Goal: Obtain resource: Download file/media

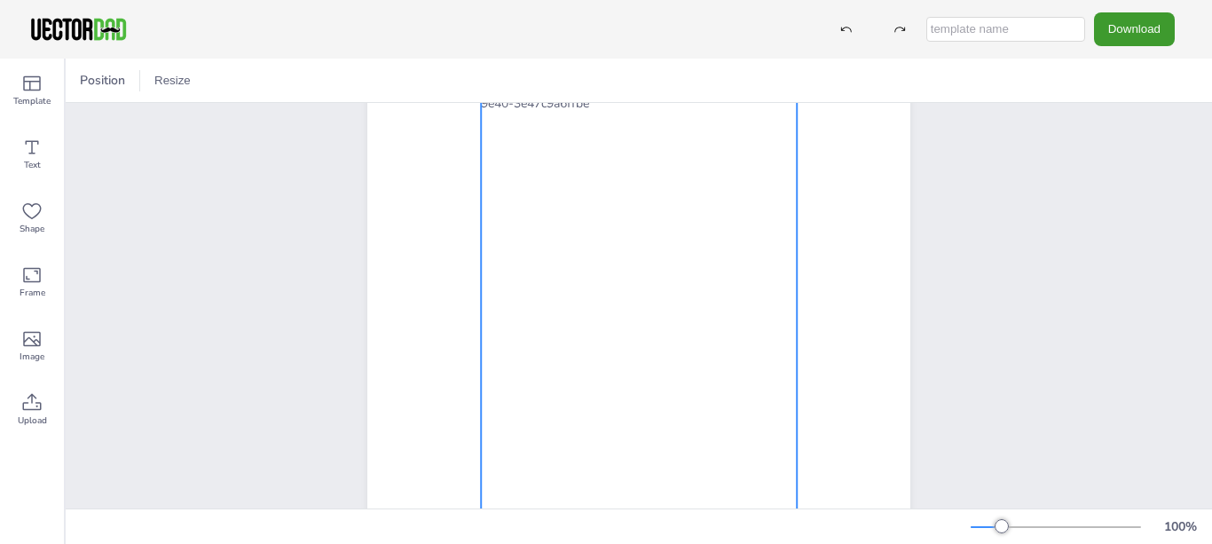
scroll to position [177, 0]
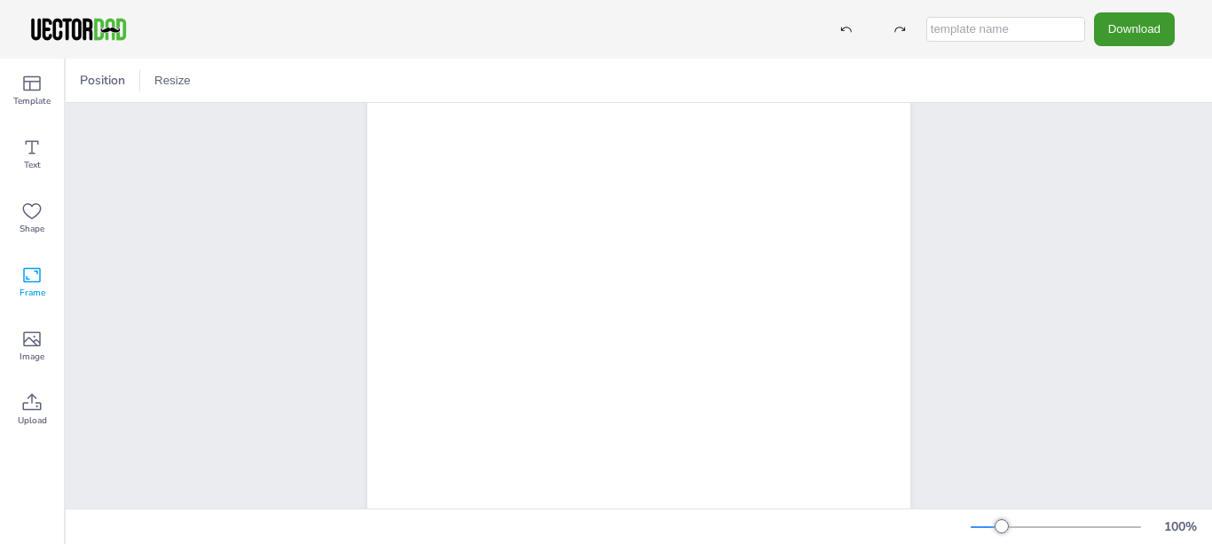
click at [32, 268] on icon at bounding box center [31, 274] width 21 height 21
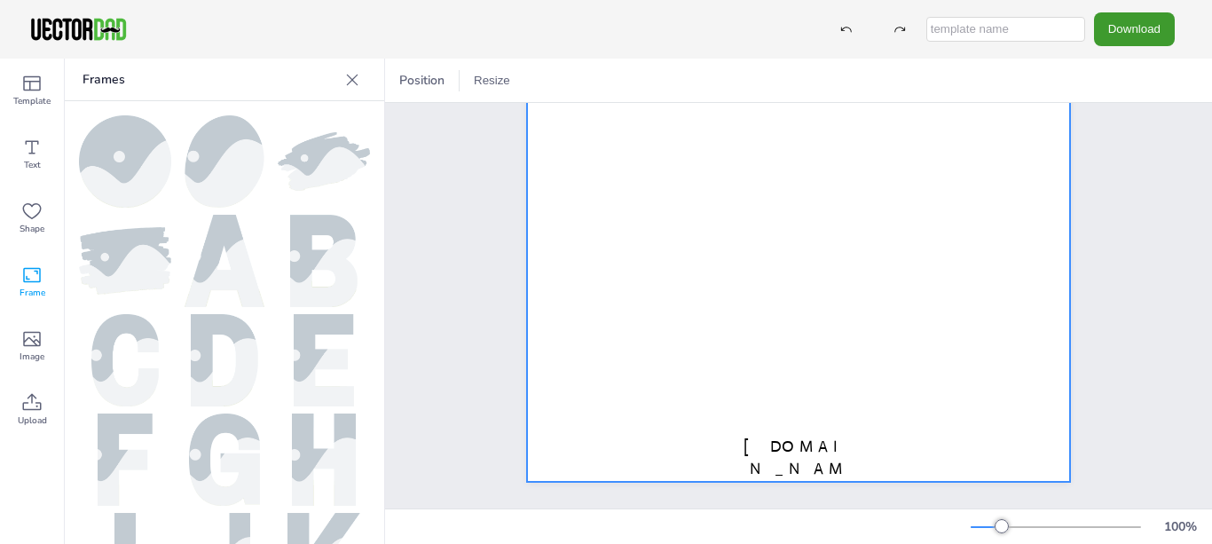
scroll to position [266, 0]
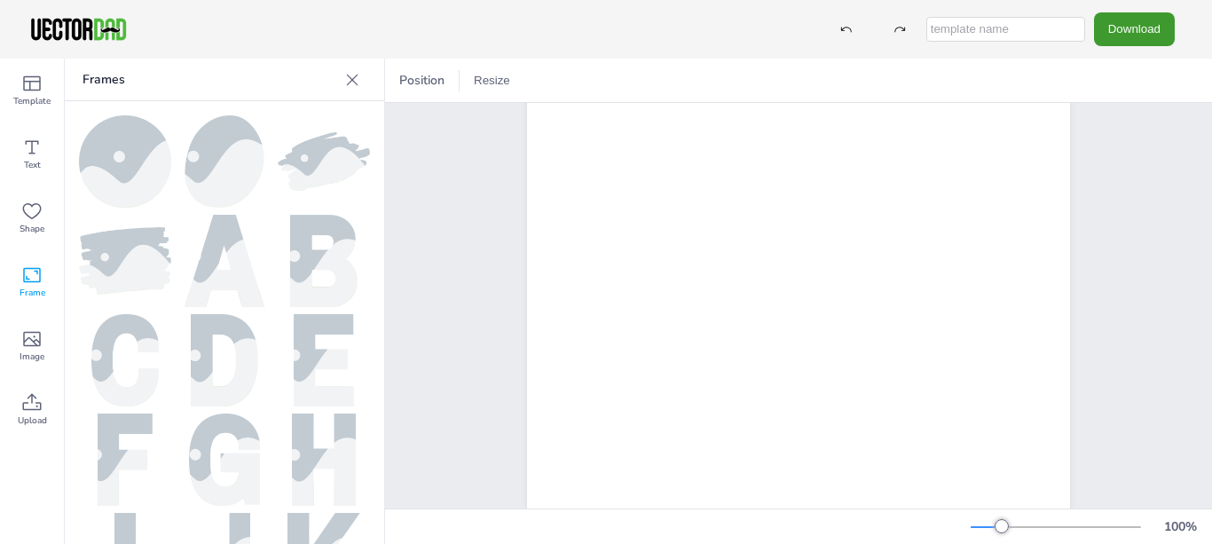
click at [1104, 302] on div "[DOMAIN_NAME] [US_STATE]" at bounding box center [799, 214] width 696 height 755
click at [348, 88] on icon at bounding box center [352, 80] width 18 height 18
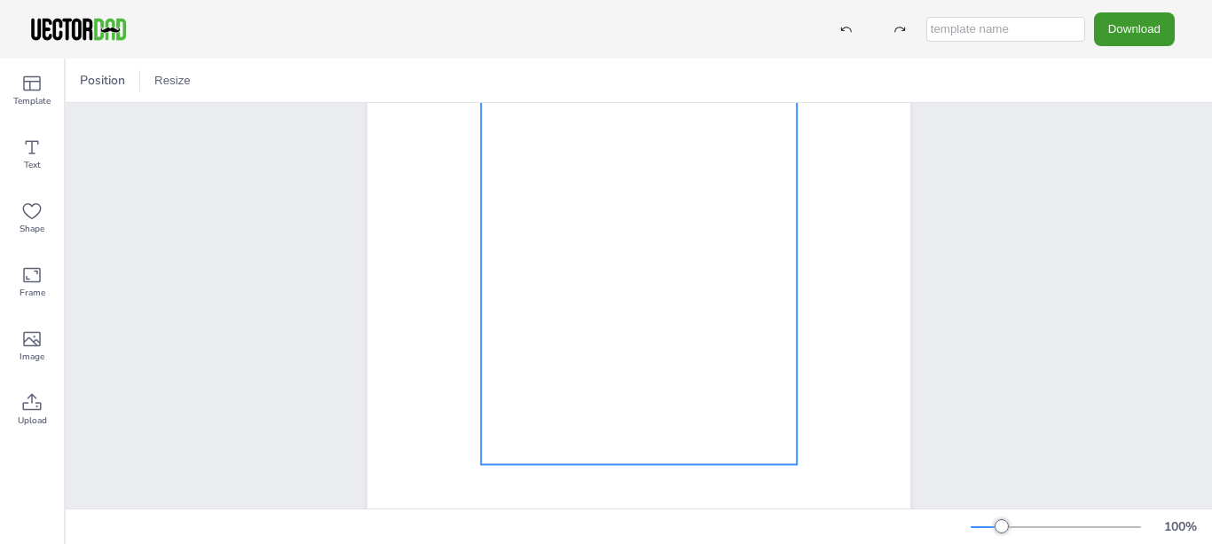
scroll to position [363, 0]
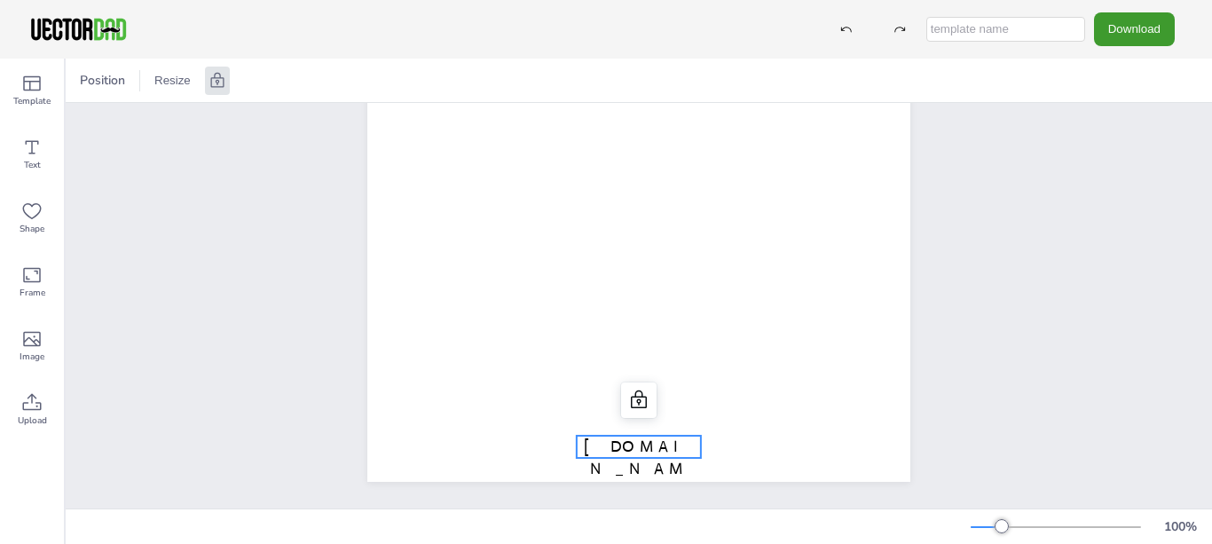
click at [607, 437] on span "[DOMAIN_NAME]" at bounding box center [639, 469] width 110 height 64
click at [28, 410] on icon at bounding box center [32, 401] width 19 height 17
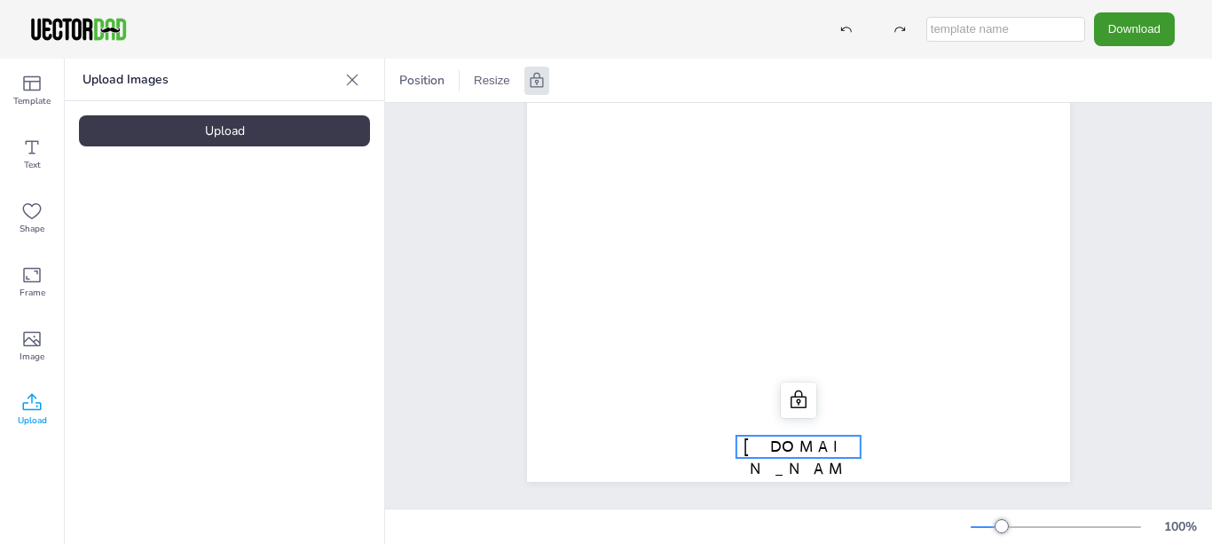
click at [352, 83] on icon at bounding box center [352, 80] width 18 height 18
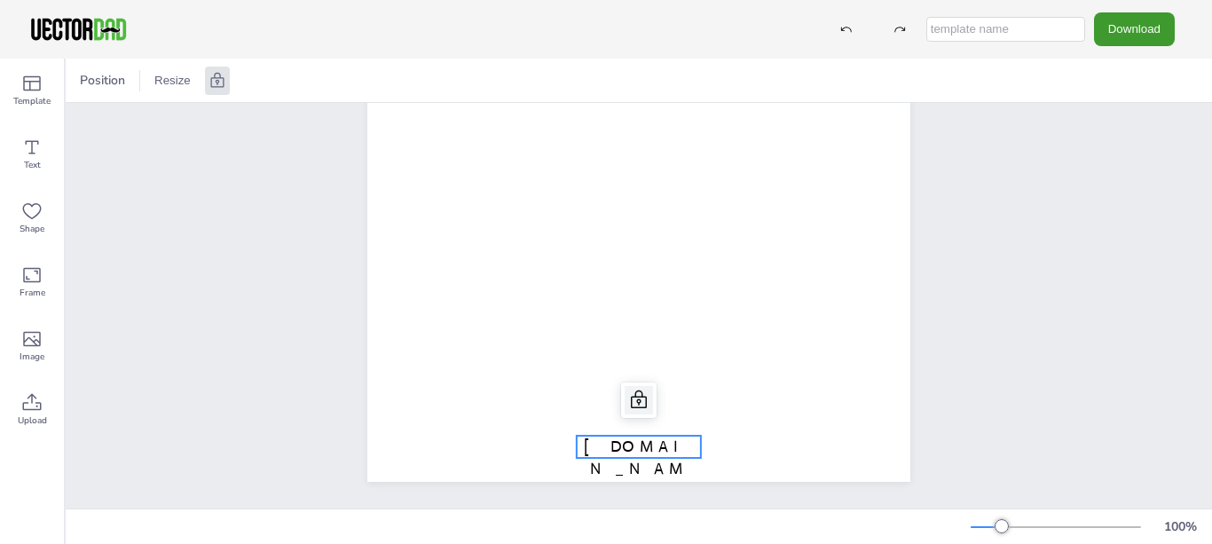
click at [632, 390] on icon at bounding box center [638, 400] width 21 height 21
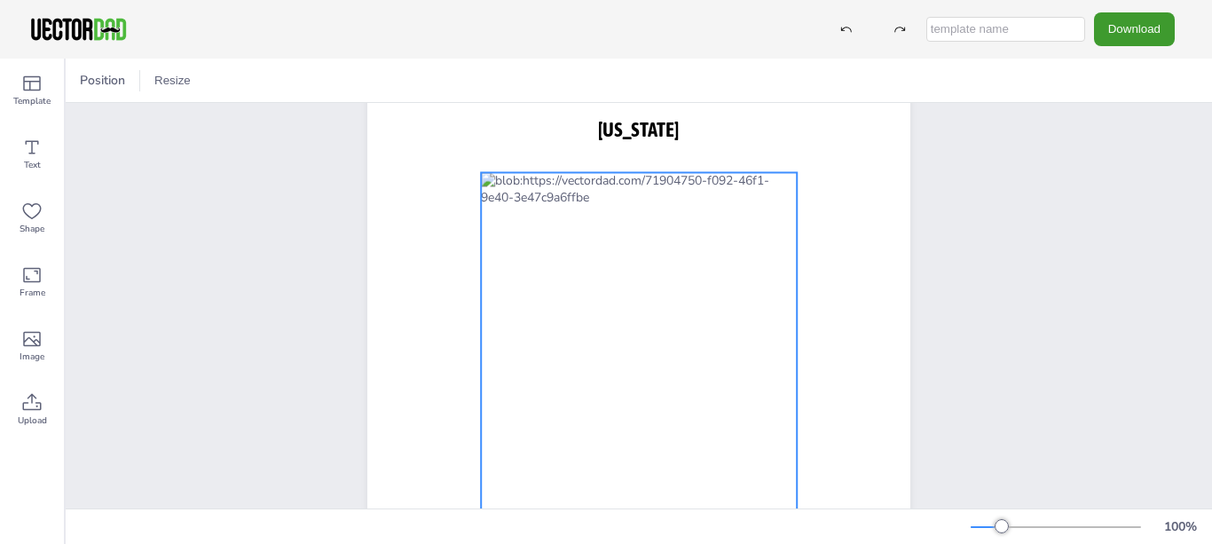
scroll to position [0, 0]
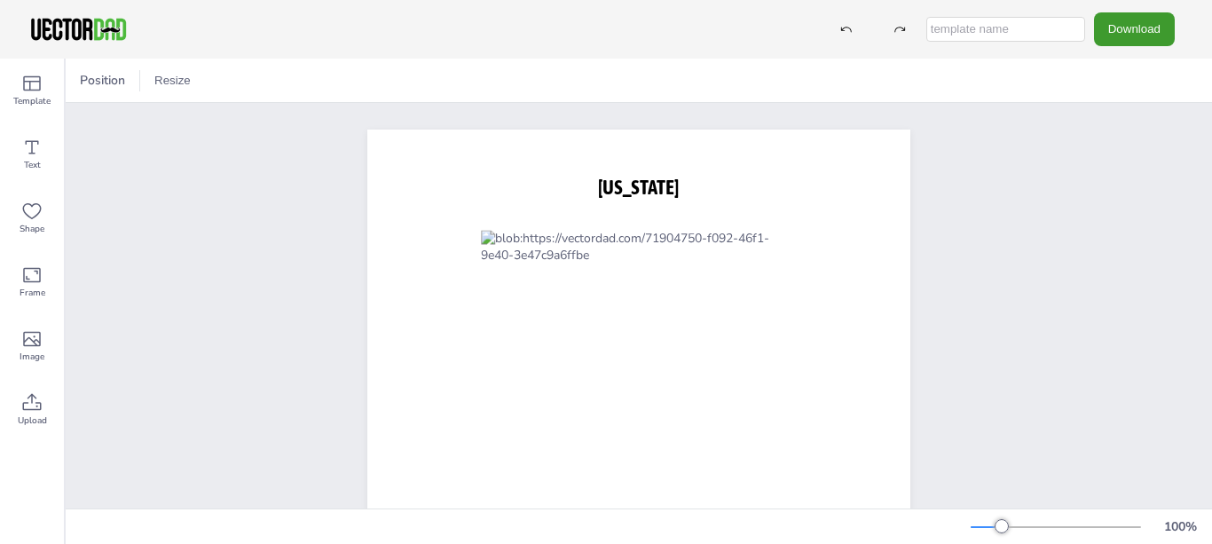
click at [241, 303] on div "[US_STATE]" at bounding box center [639, 480] width 1146 height 755
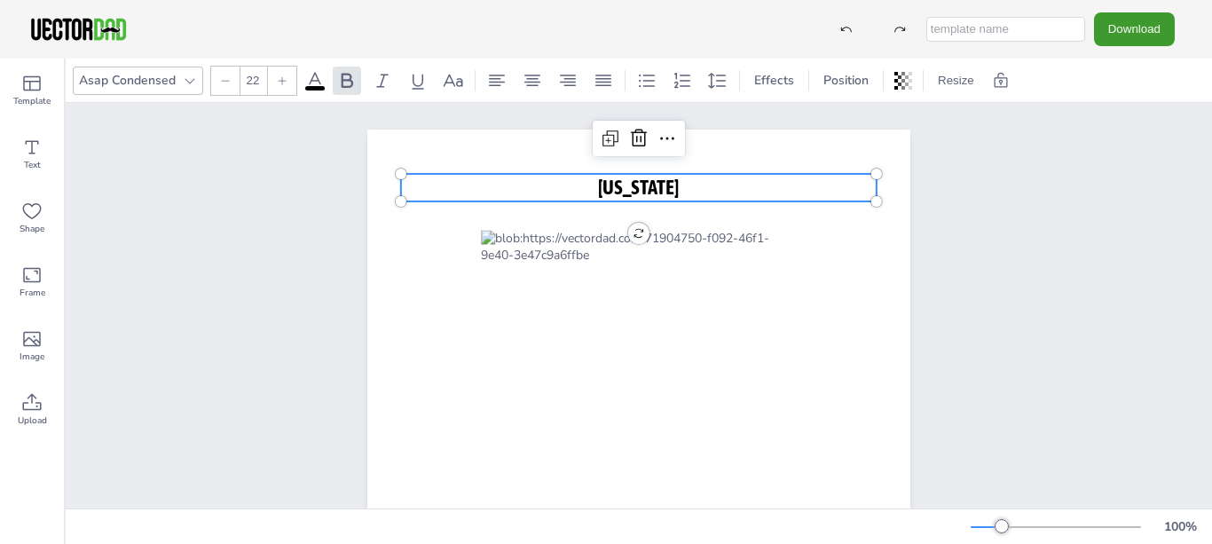
click at [682, 188] on p "[US_STATE]" at bounding box center [639, 188] width 476 height 28
click at [668, 139] on icon at bounding box center [667, 138] width 21 height 21
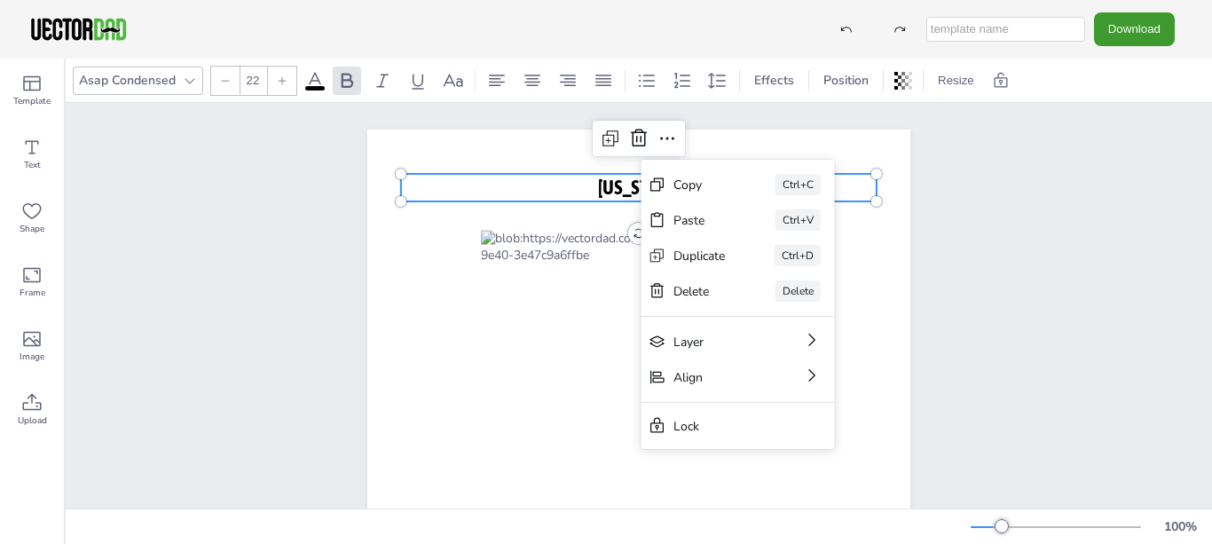
click at [577, 185] on p "[US_STATE]" at bounding box center [639, 188] width 476 height 28
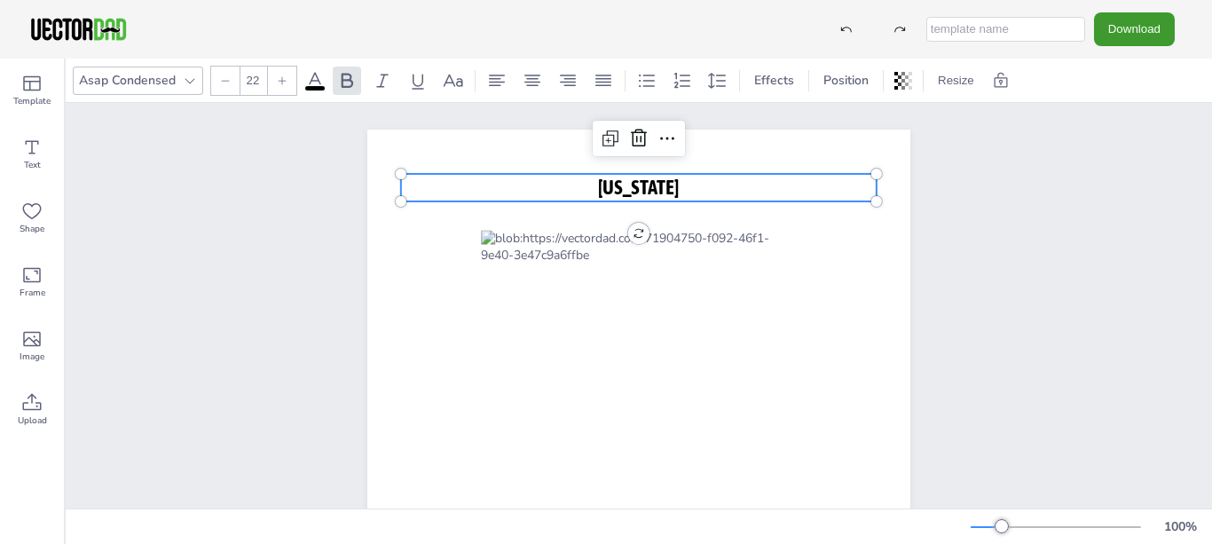
click at [577, 185] on p "[US_STATE]" at bounding box center [639, 188] width 476 height 28
click at [660, 138] on icon at bounding box center [667, 138] width 14 height 3
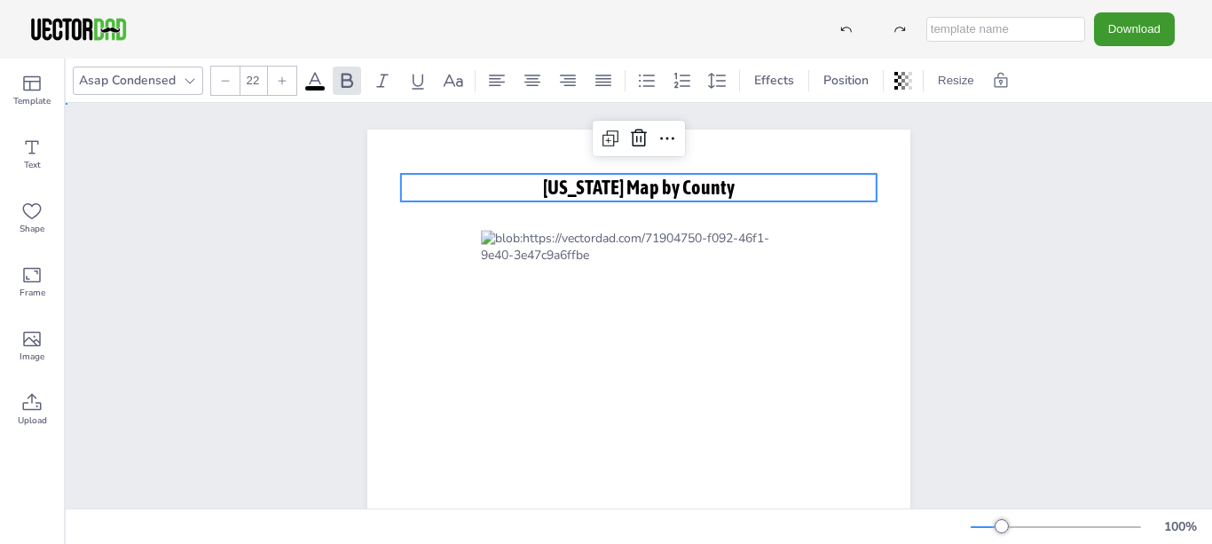
click at [1046, 209] on div "[US_STATE] Map by County [US_STATE] Map by County" at bounding box center [639, 480] width 1146 height 755
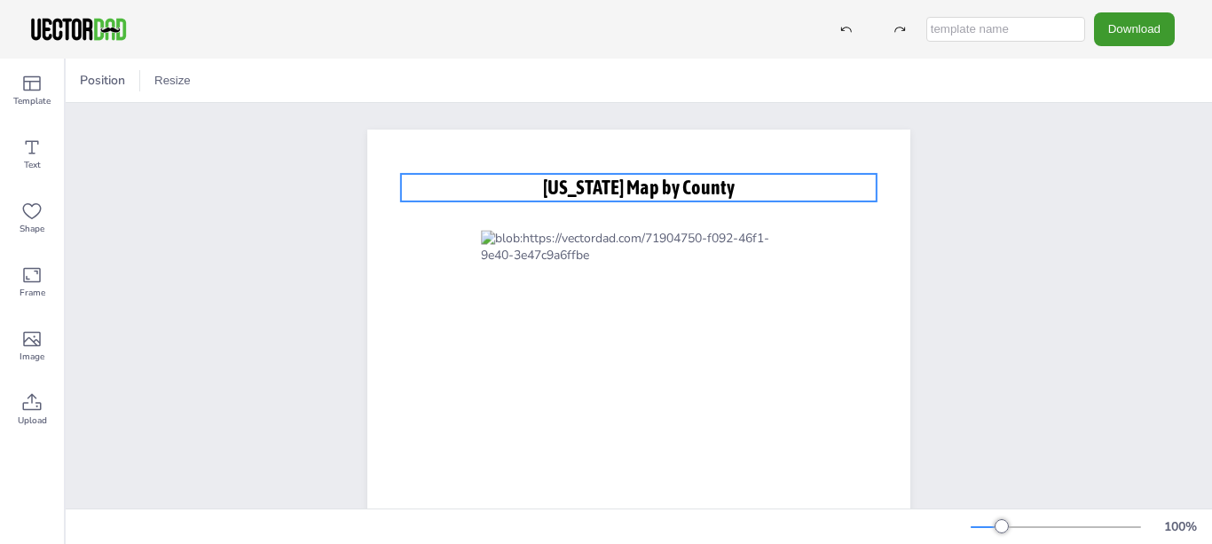
click at [575, 194] on span "[US_STATE] Map by County" at bounding box center [639, 187] width 192 height 23
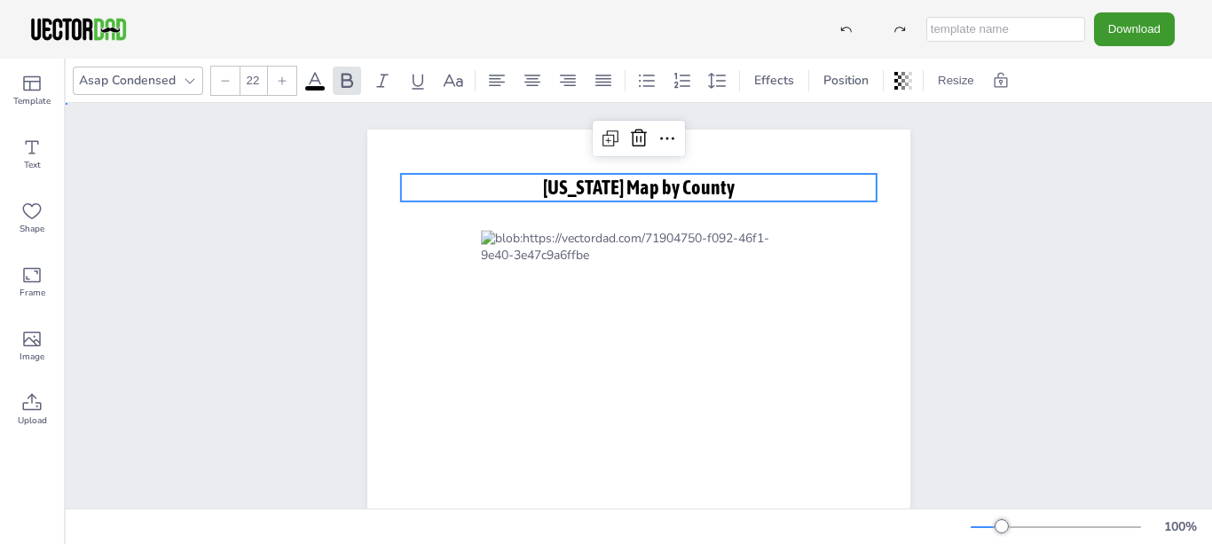
click at [139, 210] on div "[US_STATE] Map by County" at bounding box center [639, 480] width 1146 height 755
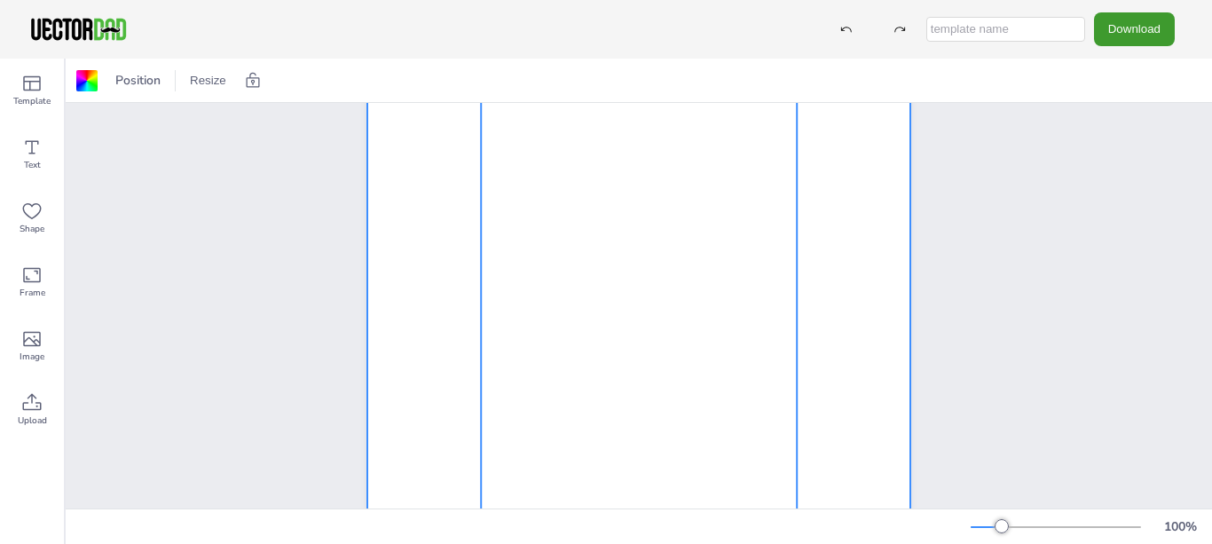
scroll to position [185, 0]
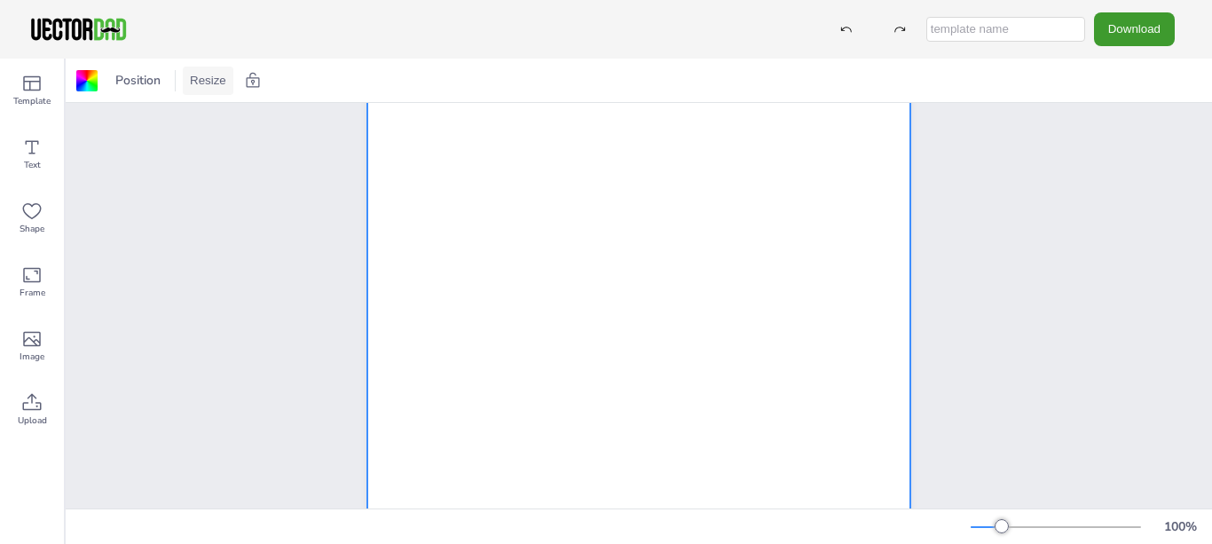
click at [215, 83] on button "Resize" at bounding box center [208, 81] width 51 height 28
click at [217, 120] on li "US Letter (8.5in x 11in)" at bounding box center [257, 116] width 149 height 35
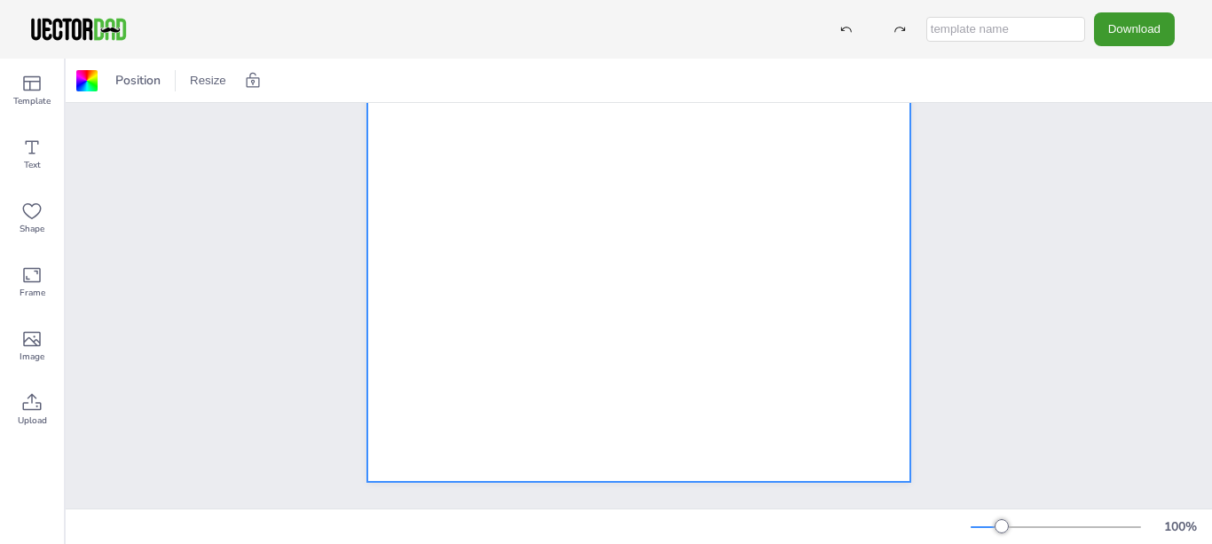
scroll to position [274, 0]
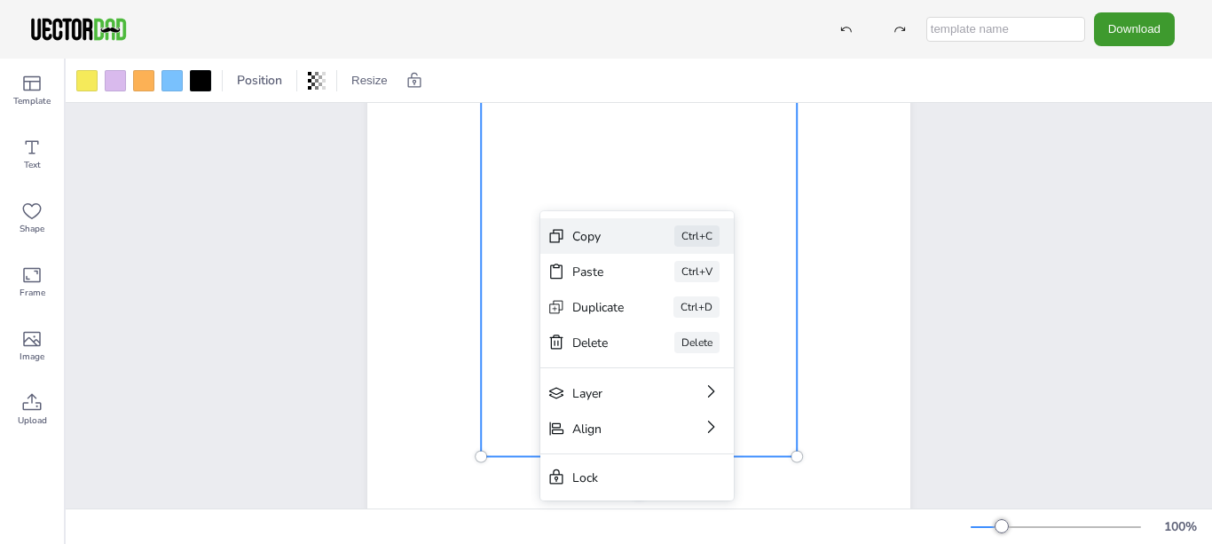
click at [578, 239] on div "Copy" at bounding box center [598, 236] width 52 height 17
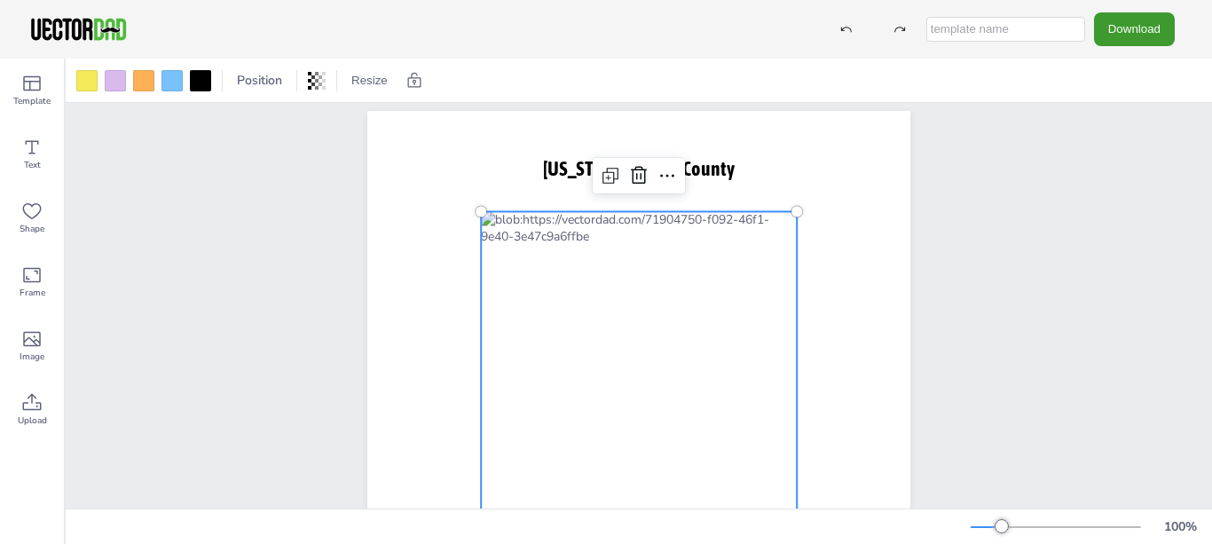
scroll to position [8, 0]
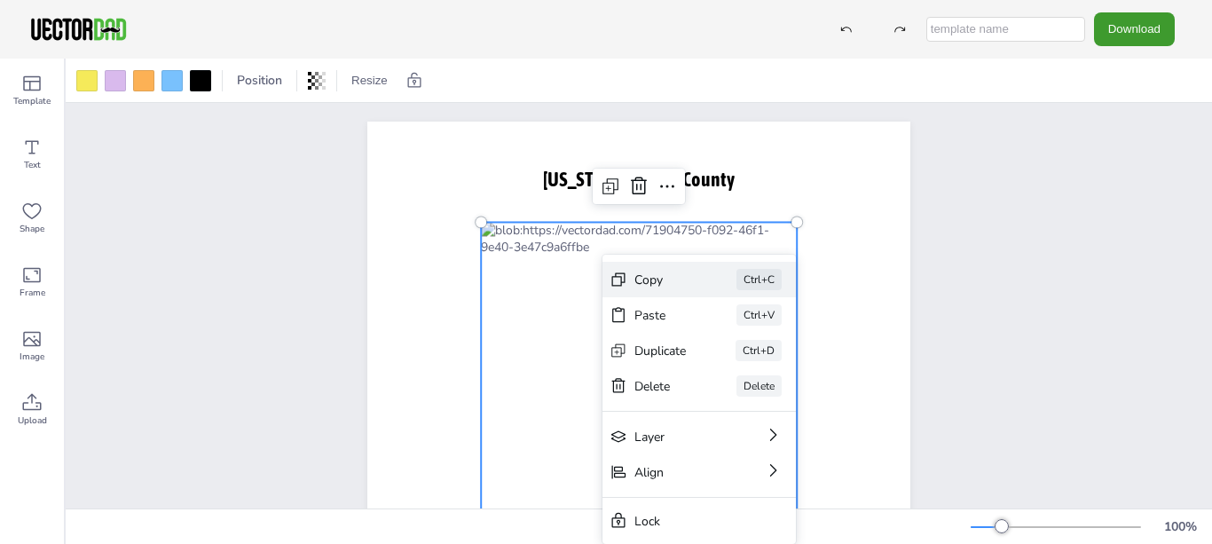
click at [629, 275] on div "Copy Ctrl+C" at bounding box center [698, 279] width 193 height 35
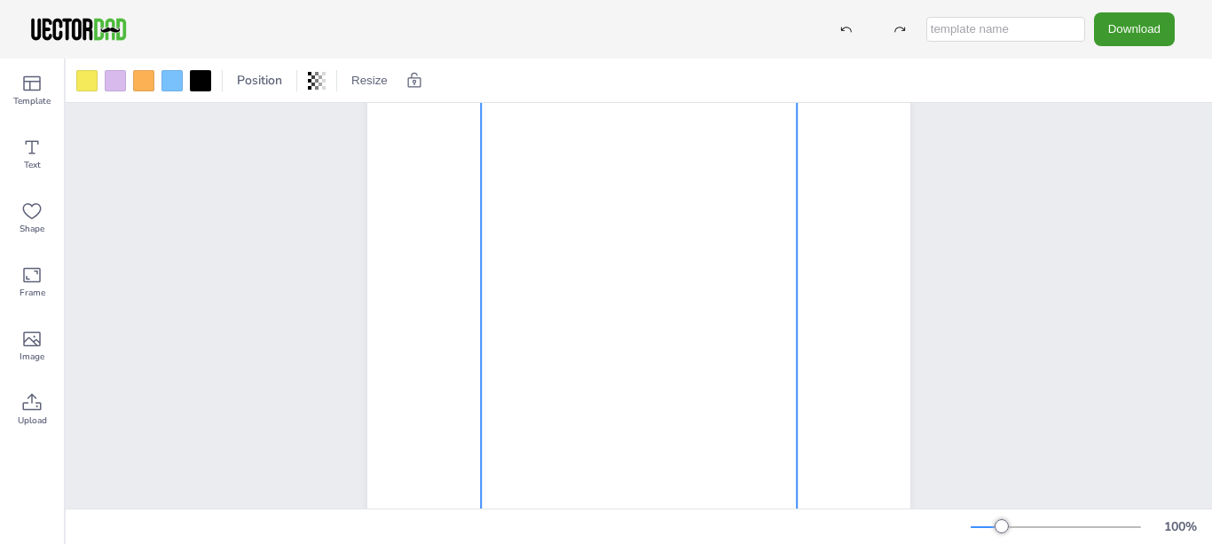
scroll to position [97, 0]
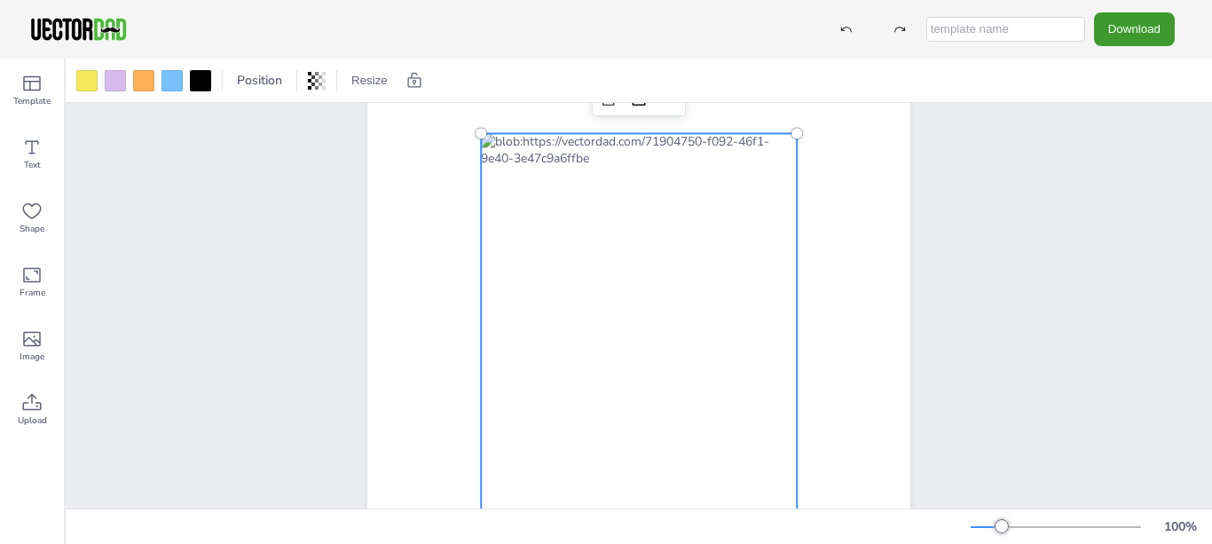
click at [174, 272] on div "[US_STATE] Map by County" at bounding box center [639, 383] width 1146 height 755
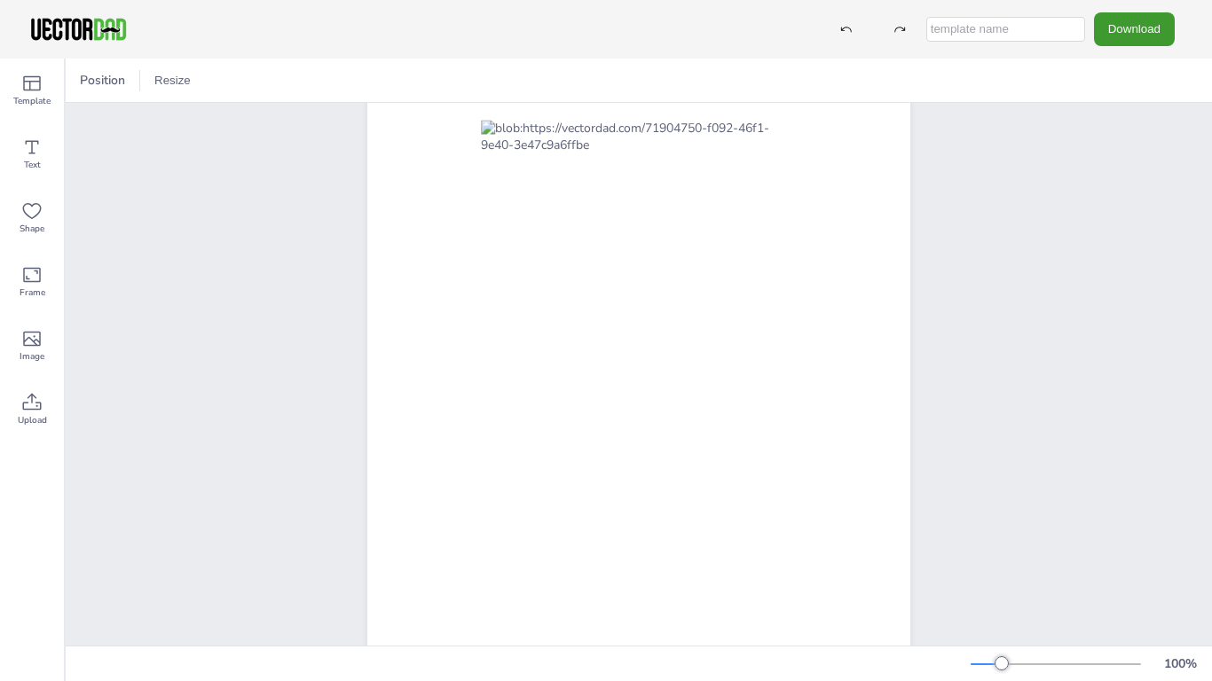
scroll to position [115, 0]
click at [604, 0] on div "Download" at bounding box center [606, 29] width 1212 height 59
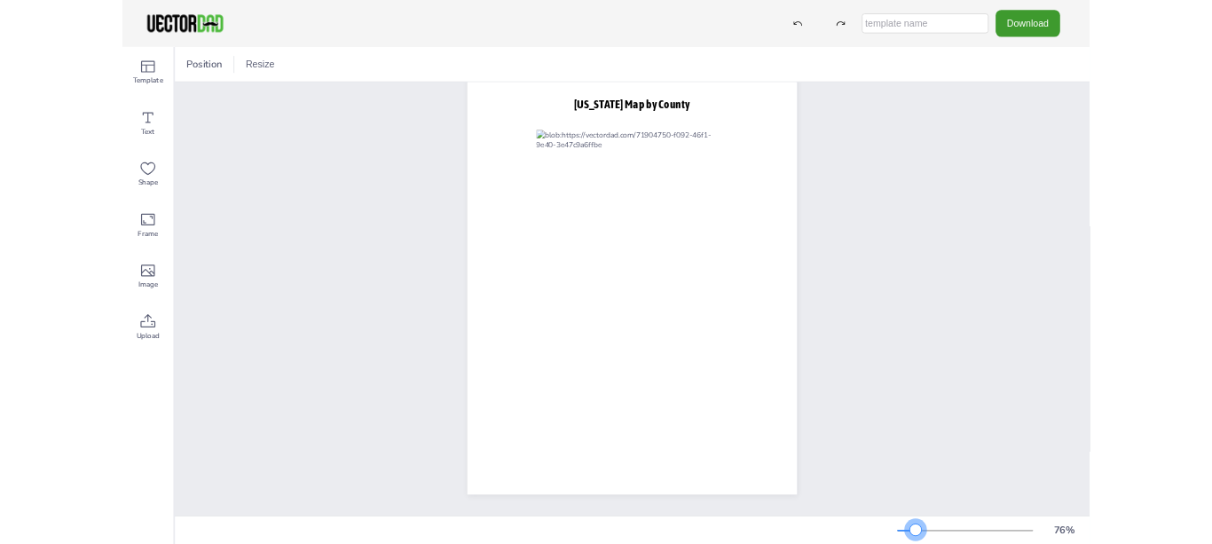
scroll to position [0, 0]
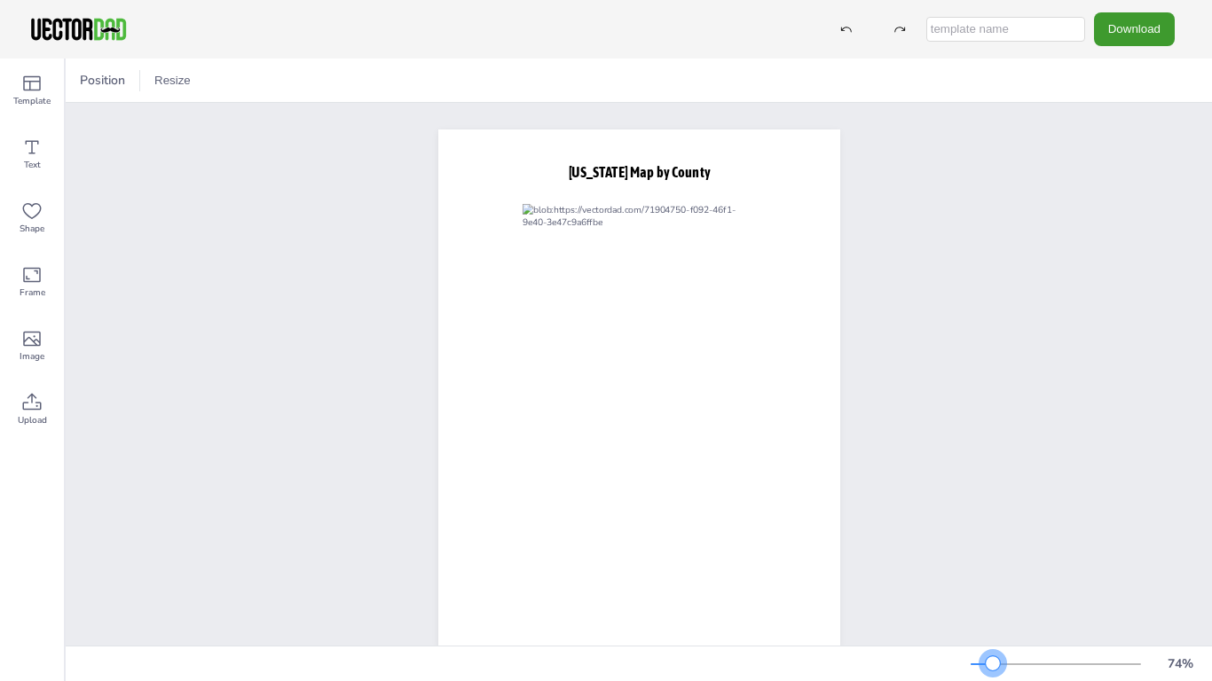
drag, startPoint x: 1001, startPoint y: 666, endPoint x: 993, endPoint y: 660, distance: 10.1
click at [993, 543] on div at bounding box center [993, 664] width 14 height 14
click at [641, 0] on div "Download" at bounding box center [606, 29] width 1212 height 59
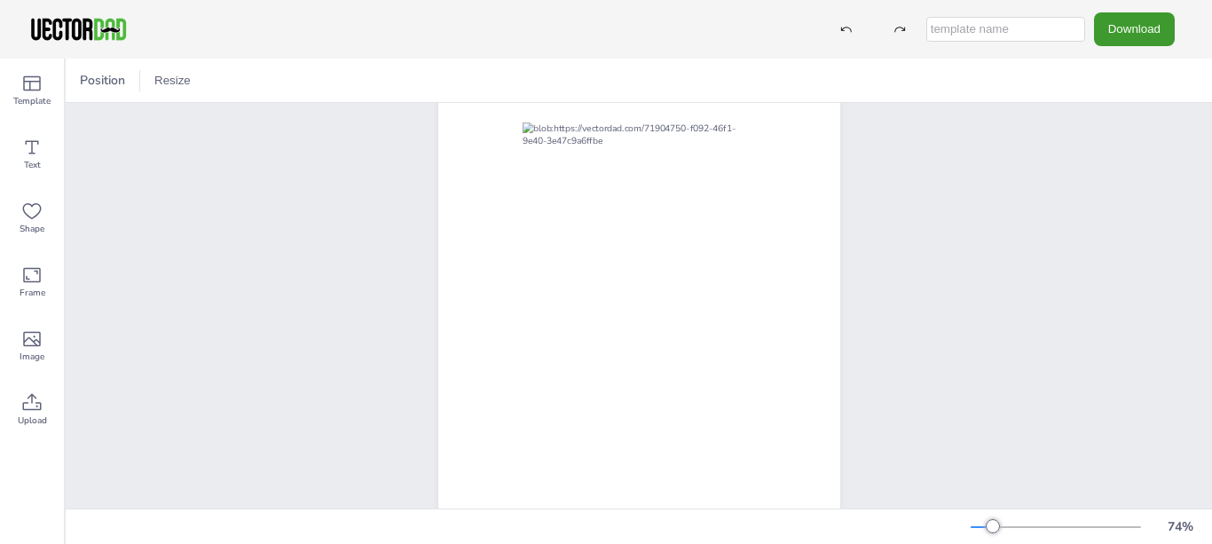
scroll to position [87, 0]
